Goal: Find specific page/section: Find specific page/section

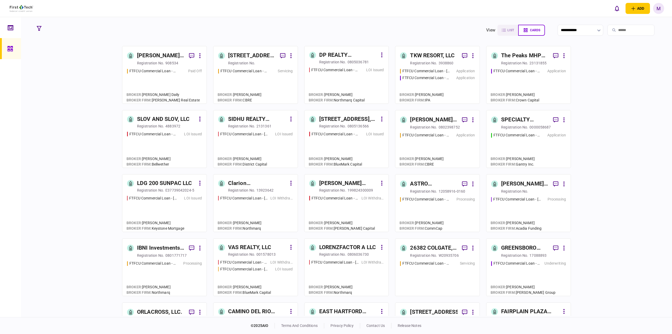
click at [635, 28] on input "search" at bounding box center [630, 30] width 47 height 11
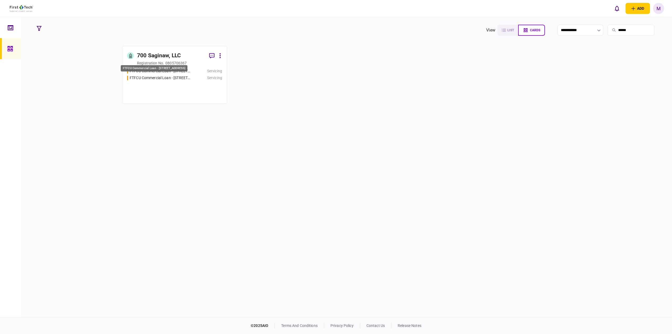
type input "******"
click at [181, 79] on div "FTFCU Commercial Loan - [STREET_ADDRESS]" at bounding box center [160, 78] width 61 height 6
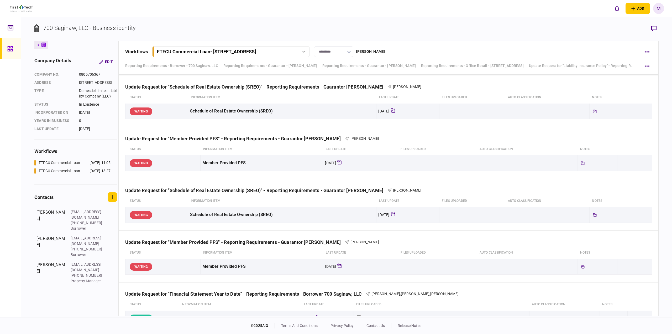
scroll to position [637, 0]
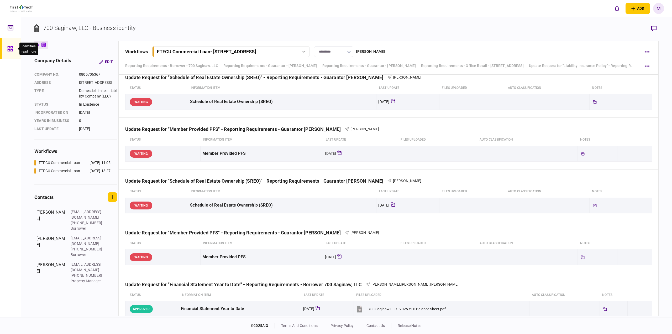
click at [14, 44] on div at bounding box center [11, 48] width 8 height 21
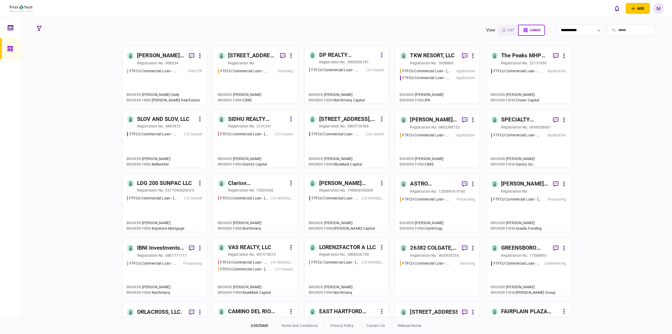
click at [202, 292] on link "IBNI Investments, LLC registration no. 0801771717 FTFCU Commercial Loan - [STRE…" at bounding box center [164, 267] width 85 height 58
